Goal: Task Accomplishment & Management: Use online tool/utility

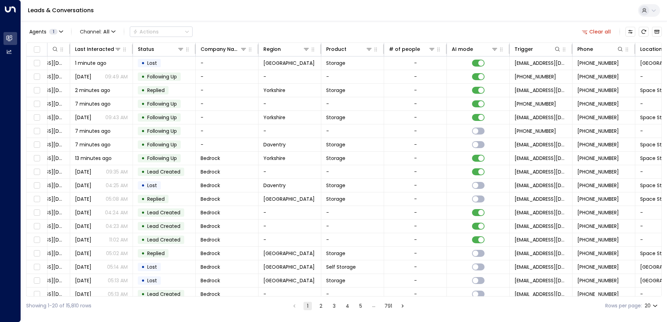
scroll to position [0, 142]
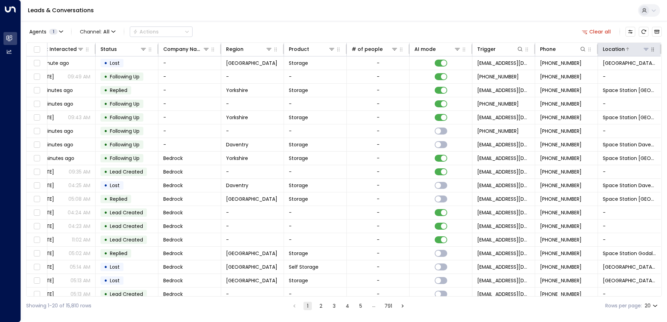
click at [645, 47] on icon at bounding box center [646, 49] width 6 height 6
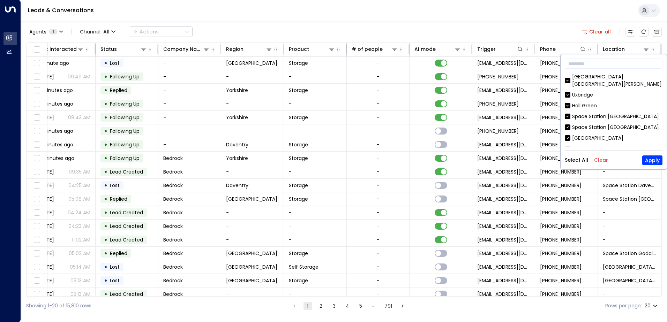
click at [600, 157] on button "Clear" at bounding box center [601, 160] width 14 height 6
click at [570, 102] on div "Hall Green" at bounding box center [614, 105] width 98 height 7
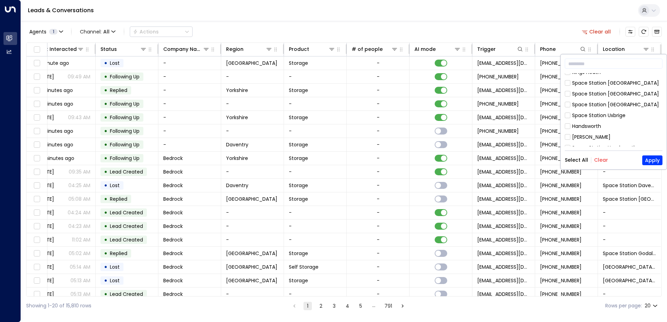
scroll to position [85, 0]
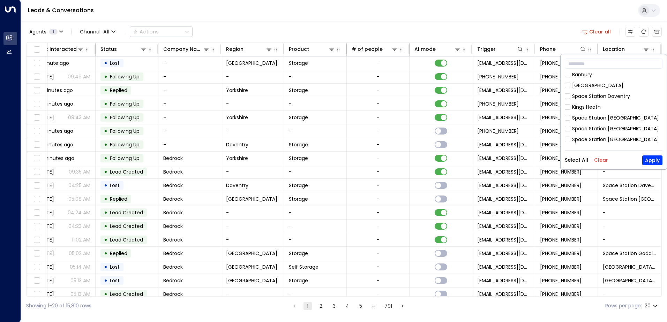
click at [607, 82] on div "[GEOGRAPHIC_DATA] [GEOGRAPHIC_DATA][PERSON_NAME] [GEOGRAPHIC_DATA] [GEOGRAPHIC_…" at bounding box center [614, 109] width 98 height 73
click at [654, 164] on button "Apply" at bounding box center [652, 161] width 20 height 10
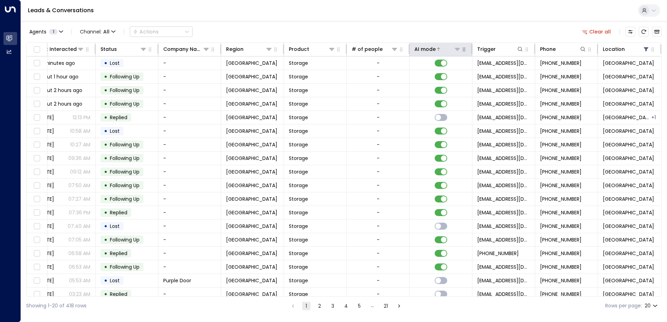
click at [450, 50] on div at bounding box center [448, 49] width 25 height 7
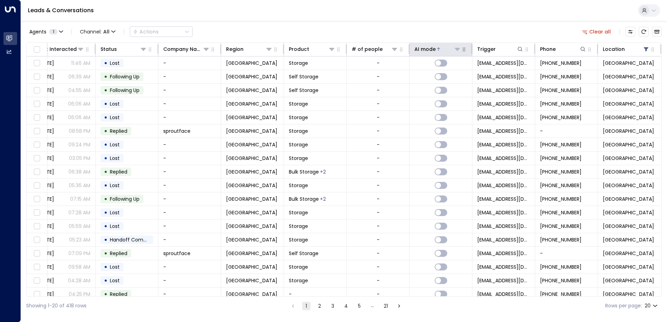
click at [442, 51] on div at bounding box center [448, 49] width 25 height 7
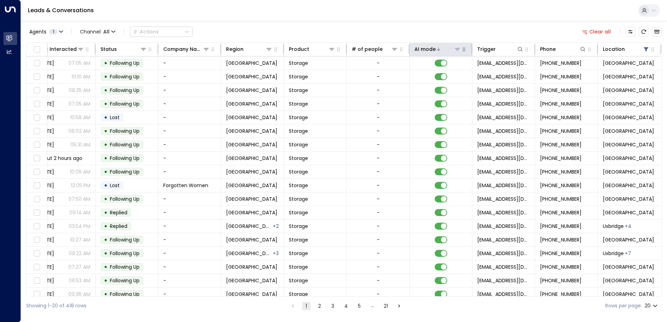
click at [457, 49] on icon at bounding box center [457, 49] width 5 height 2
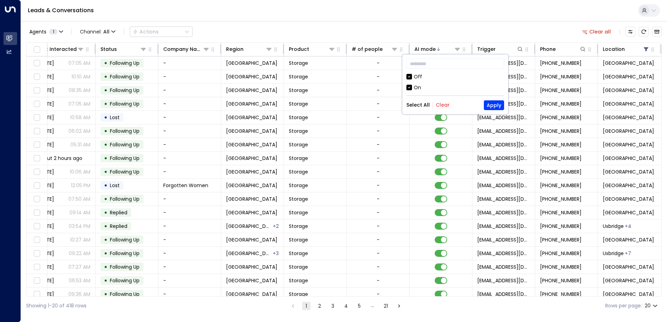
click at [440, 108] on button "Clear" at bounding box center [443, 105] width 14 height 6
click at [421, 91] on div "On" at bounding box center [455, 87] width 98 height 7
click at [492, 106] on button "Apply" at bounding box center [494, 105] width 20 height 10
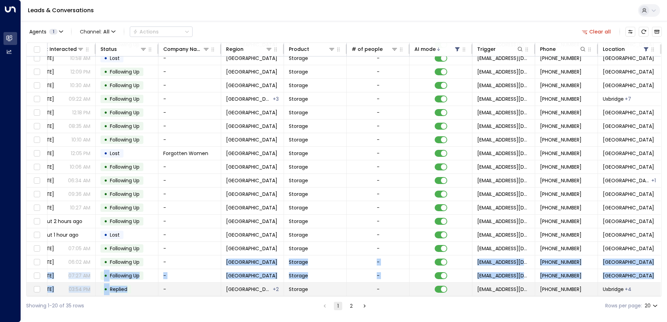
drag, startPoint x: 185, startPoint y: 293, endPoint x: 143, endPoint y: 293, distance: 41.5
click at [143, 293] on tbody "[PERSON_NAME] 5 [EMAIL_ADDRESS][DOMAIN_NAME] [DATE] 06:58 AM • Replied - Birmin…" at bounding box center [273, 160] width 775 height 272
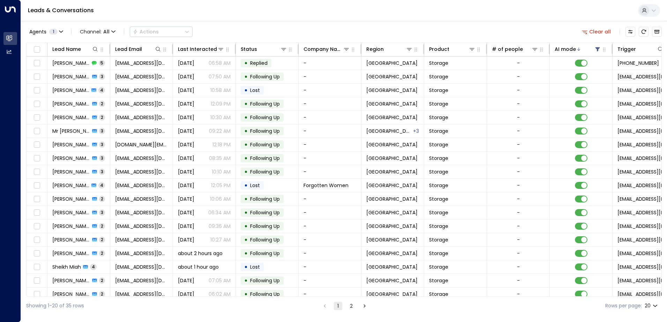
click at [269, 31] on div "Agents 1 Channel: All Actions Clear all" at bounding box center [344, 31] width 636 height 15
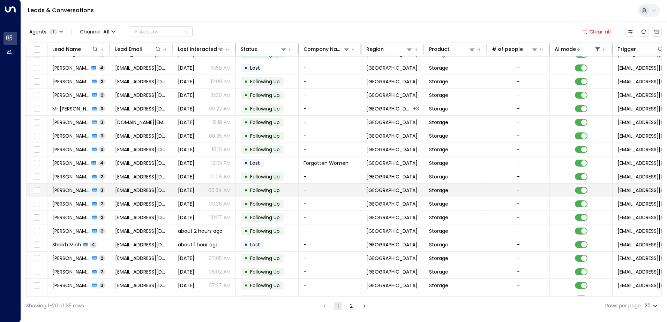
scroll to position [34, 0]
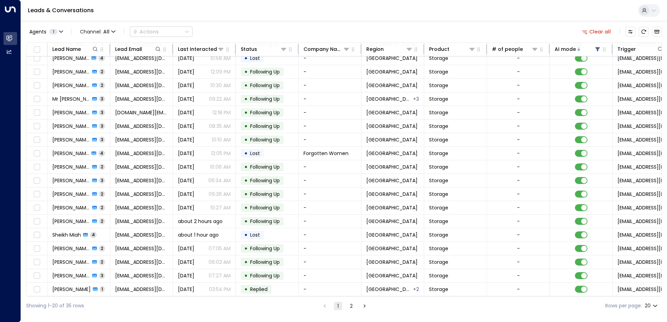
click at [350, 307] on button "2" at bounding box center [351, 306] width 8 height 8
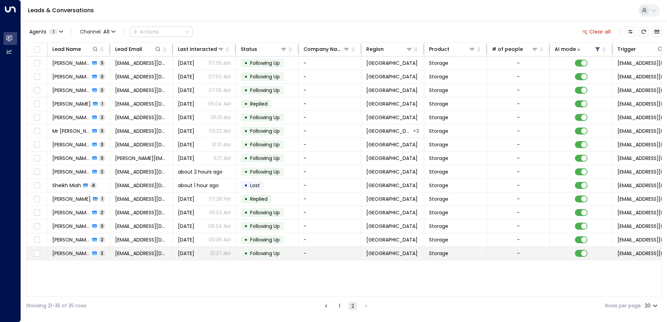
click at [64, 254] on span "[PERSON_NAME]" at bounding box center [71, 253] width 38 height 7
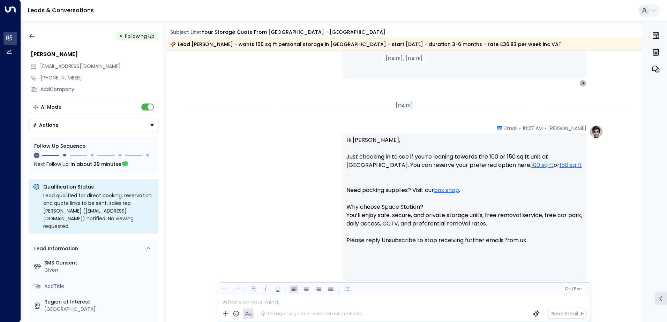
scroll to position [503, 0]
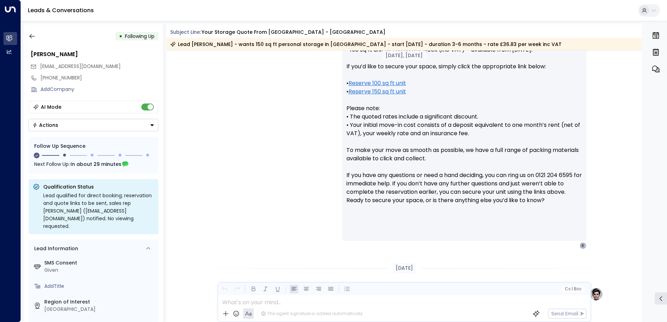
drag, startPoint x: 317, startPoint y: 171, endPoint x: 415, endPoint y: 104, distance: 118.3
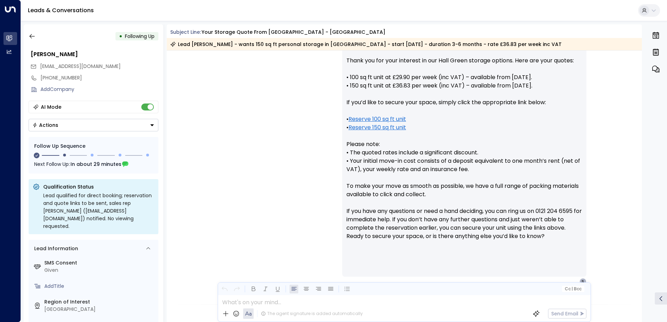
scroll to position [279, 0]
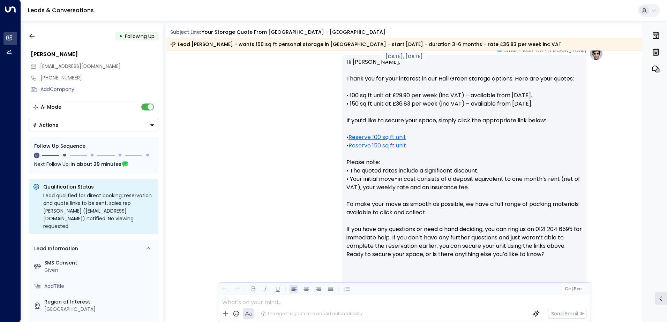
drag, startPoint x: 413, startPoint y: 111, endPoint x: 439, endPoint y: 91, distance: 33.1
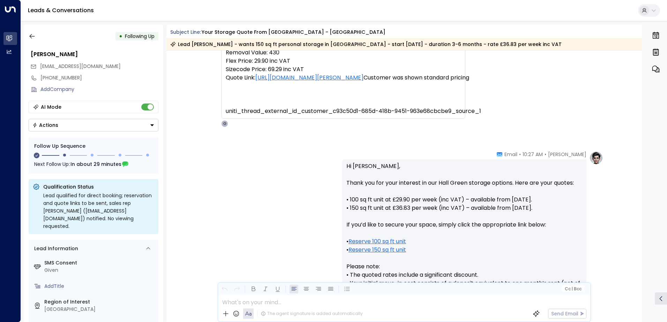
scroll to position [150, 0]
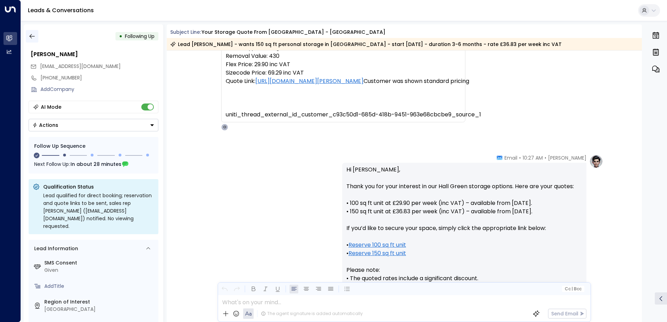
click at [28, 37] on button "button" at bounding box center [32, 36] width 13 height 13
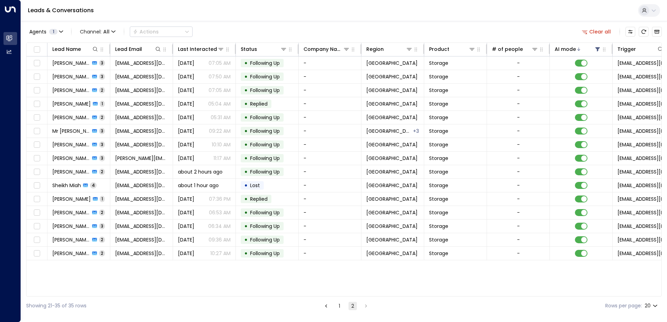
click at [339, 307] on button "1" at bounding box center [339, 306] width 8 height 8
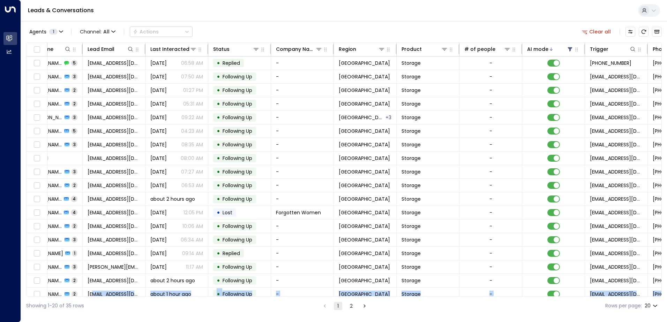
scroll to position [34, 28]
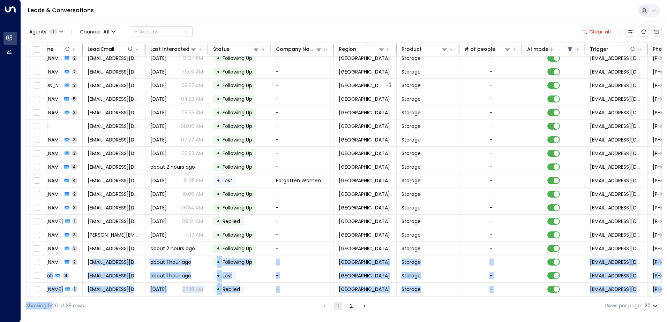
drag, startPoint x: 94, startPoint y: 297, endPoint x: 50, endPoint y: 296, distance: 43.6
click at [51, 297] on div "Lead Name Lead Email Last Interacted Status Company Name Region Product # of pe…" at bounding box center [344, 170] width 636 height 254
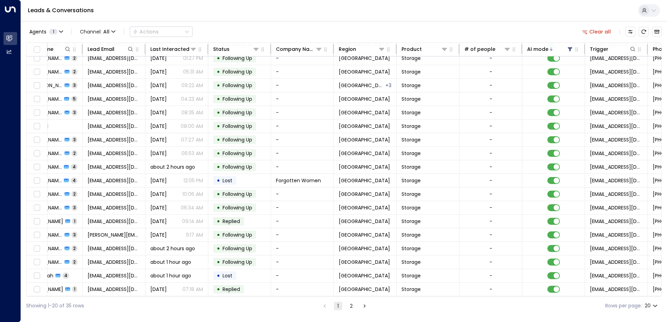
click at [274, 315] on html "Overview Leads & Conversations Leads & Conversations Analytics Analytics Leads …" at bounding box center [333, 157] width 667 height 315
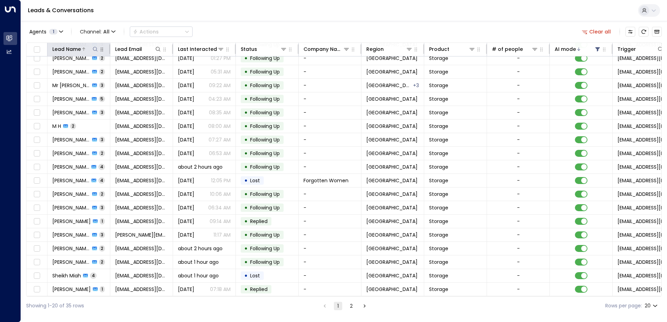
click at [93, 48] on icon at bounding box center [95, 49] width 6 height 6
type input "****"
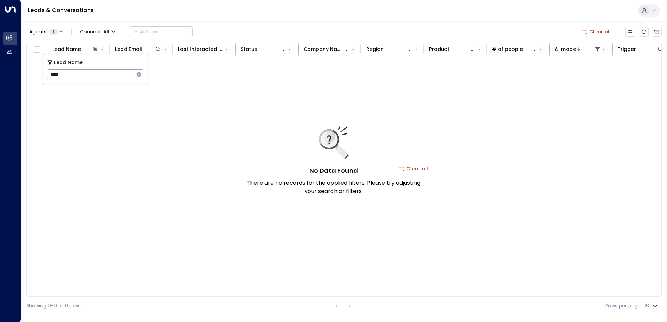
click at [253, 28] on div "Agents 1 Channel: All Actions Clear all" at bounding box center [344, 31] width 636 height 15
click at [588, 31] on icon "button" at bounding box center [585, 33] width 6 height 4
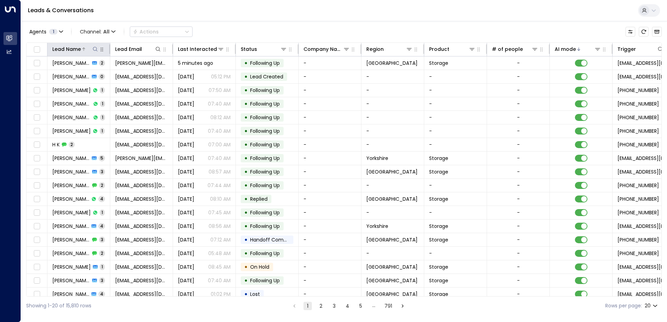
click at [94, 48] on icon at bounding box center [95, 49] width 6 height 6
click at [79, 74] on input "text" at bounding box center [95, 74] width 96 height 13
type input "***"
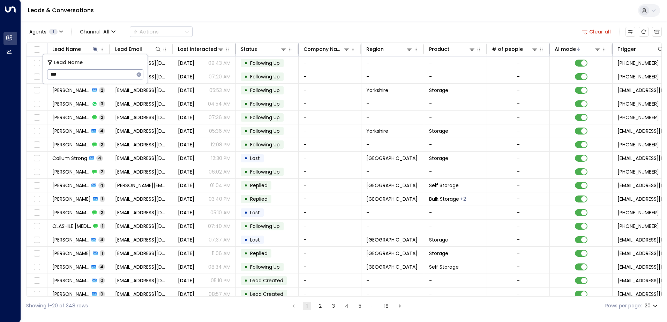
click at [219, 16] on div "Leads & Conversations" at bounding box center [344, 10] width 646 height 21
click at [96, 47] on icon at bounding box center [95, 49] width 6 height 6
click at [94, 50] on icon at bounding box center [95, 49] width 5 height 5
click at [52, 72] on input "***" at bounding box center [90, 74] width 87 height 13
type input "****"
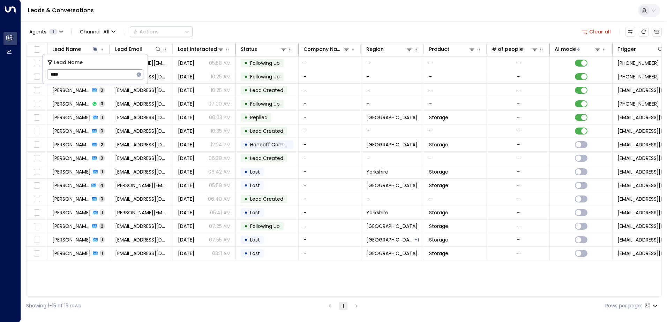
click at [218, 17] on div "Leads & Conversations" at bounding box center [344, 10] width 646 height 21
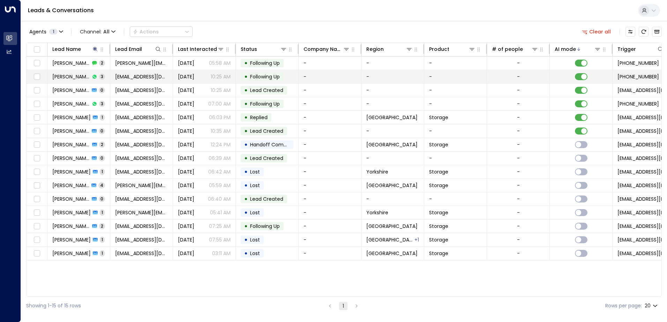
click at [67, 74] on span "[PERSON_NAME]" at bounding box center [71, 76] width 38 height 7
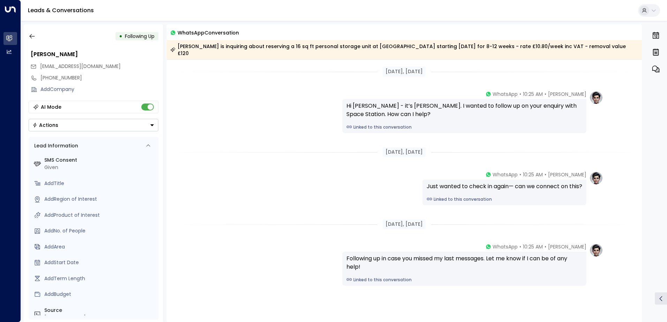
scroll to position [27, 0]
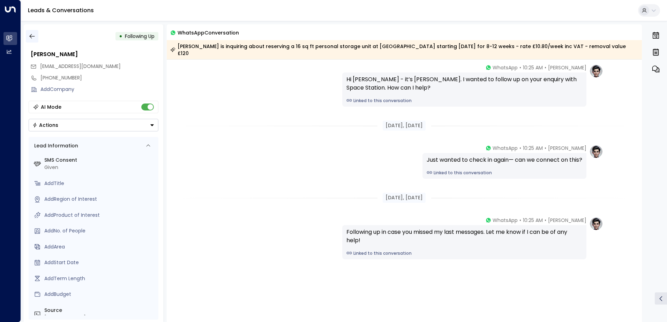
click at [34, 36] on icon "button" at bounding box center [32, 36] width 7 height 7
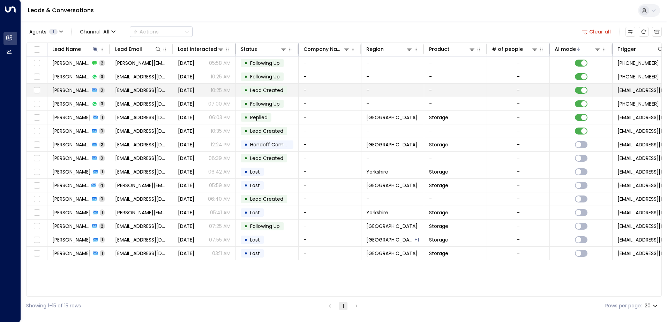
click at [59, 91] on span "[PERSON_NAME]" at bounding box center [70, 90] width 37 height 7
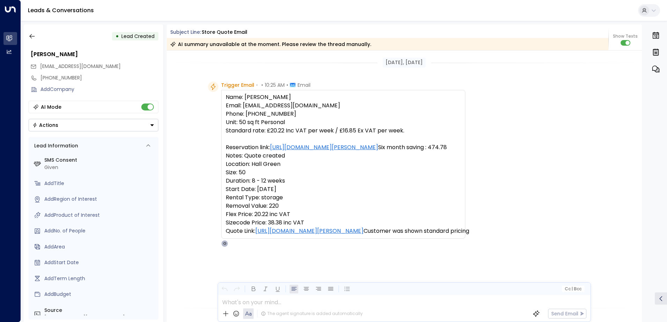
drag, startPoint x: 286, startPoint y: 96, endPoint x: 540, endPoint y: 64, distance: 256.0
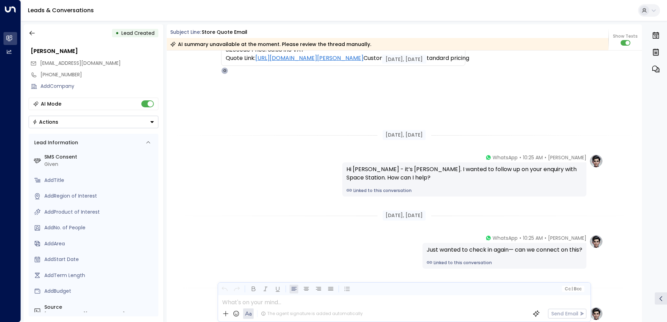
scroll to position [174, 0]
click at [32, 35] on icon "button" at bounding box center [32, 33] width 7 height 7
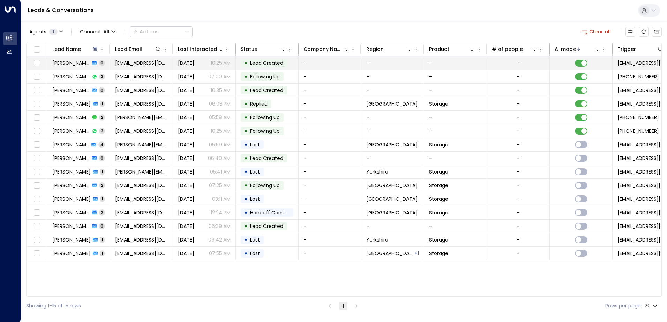
click at [67, 64] on span "[PERSON_NAME]" at bounding box center [70, 63] width 37 height 7
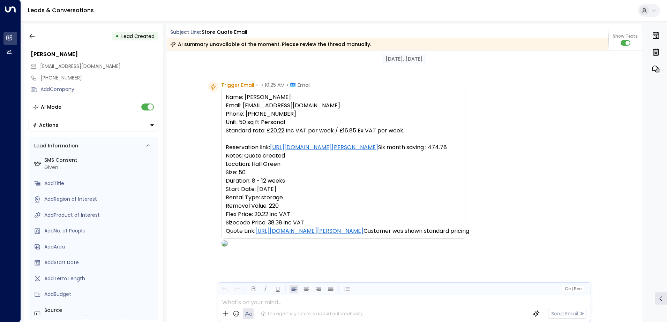
scroll to position [270, 0]
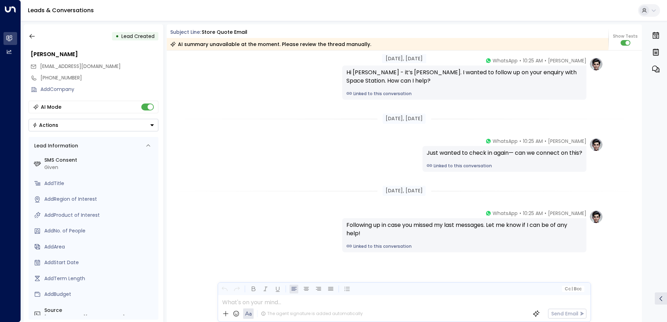
click at [40, 38] on div "• Lead Created" at bounding box center [94, 36] width 130 height 13
click at [29, 37] on icon "button" at bounding box center [32, 36] width 7 height 7
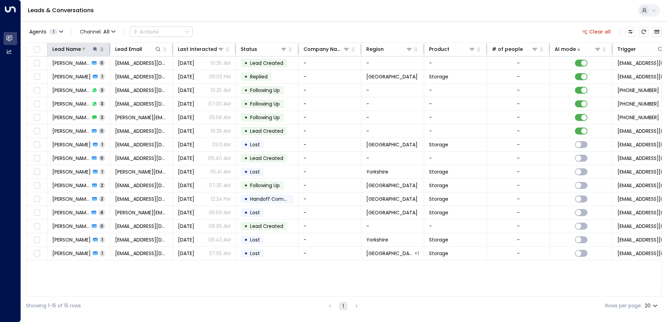
click at [95, 46] on button at bounding box center [95, 49] width 7 height 7
click at [211, 22] on div "Agents 1 Channel: All Actions Clear all Lead Name Lead Email Last Interacted St…" at bounding box center [344, 168] width 636 height 294
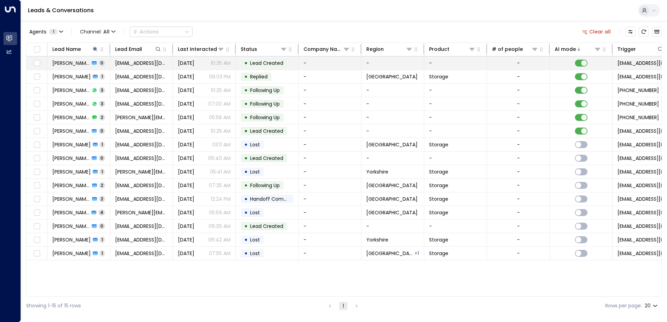
click at [64, 60] on span "[PERSON_NAME]" at bounding box center [70, 63] width 37 height 7
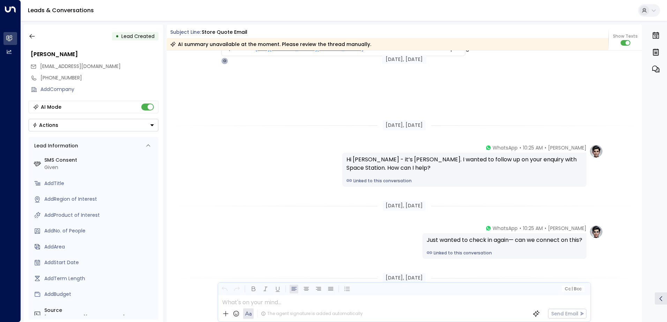
scroll to position [270, 0]
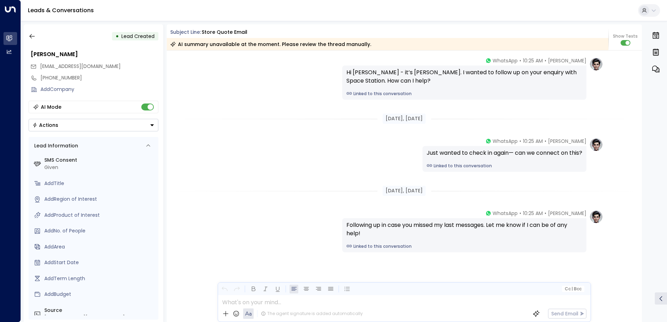
drag, startPoint x: 453, startPoint y: 178, endPoint x: 167, endPoint y: 331, distance: 323.6
click at [300, 170] on div "[PERSON_NAME] • 10:25 AM • WhatsApp Just wanted to check in again— can we conne…" at bounding box center [405, 155] width 398 height 34
